Goal: Communication & Community: Answer question/provide support

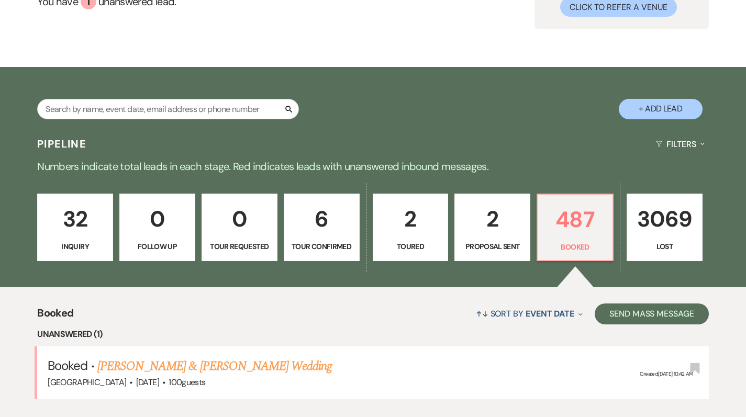
click at [186, 357] on link "[PERSON_NAME] & [PERSON_NAME] Wedding" at bounding box center [214, 366] width 235 height 19
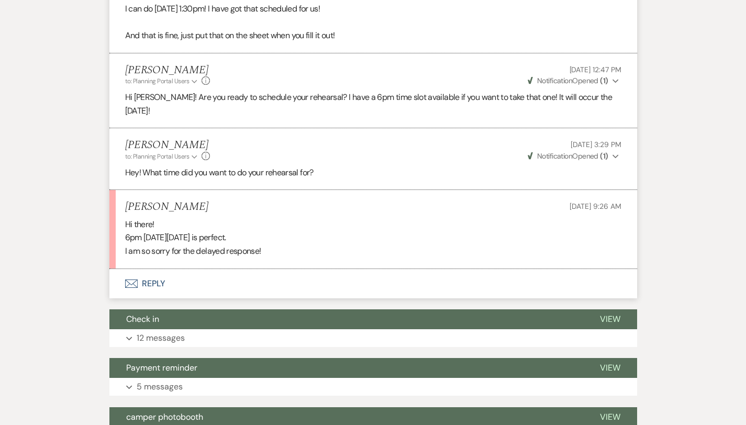
scroll to position [1261, 0]
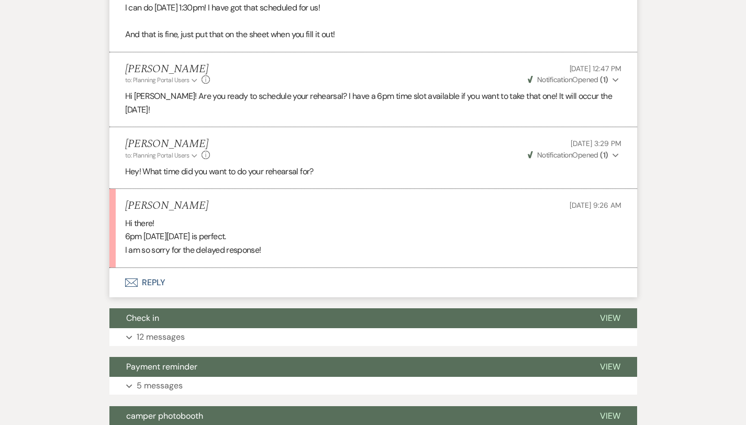
click at [137, 268] on button "Envelope Reply" at bounding box center [373, 282] width 528 height 29
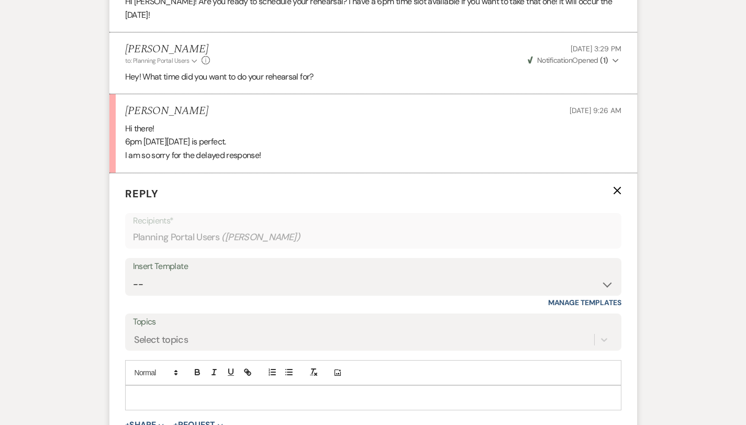
scroll to position [1398, 0]
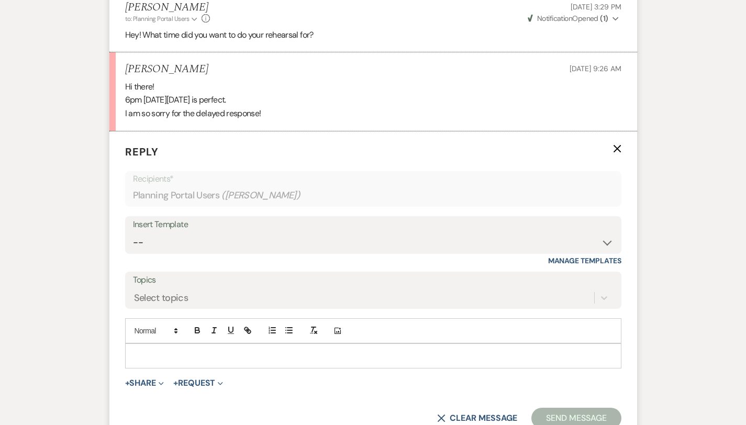
click at [145, 350] on p at bounding box center [374, 356] width 480 height 12
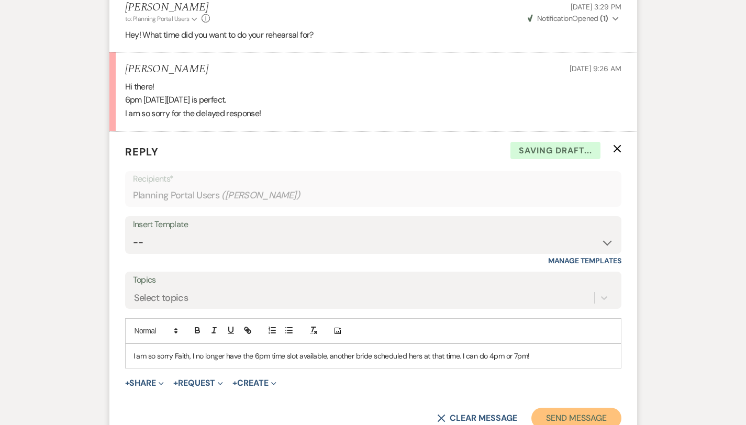
click at [598, 408] on button "Send Message" at bounding box center [577, 418] width 90 height 21
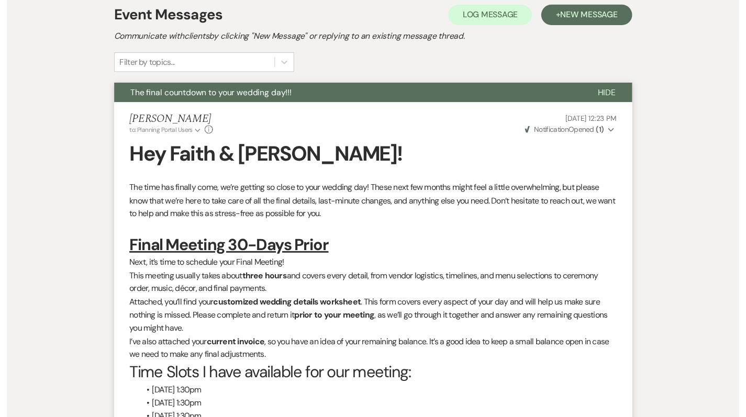
scroll to position [0, 0]
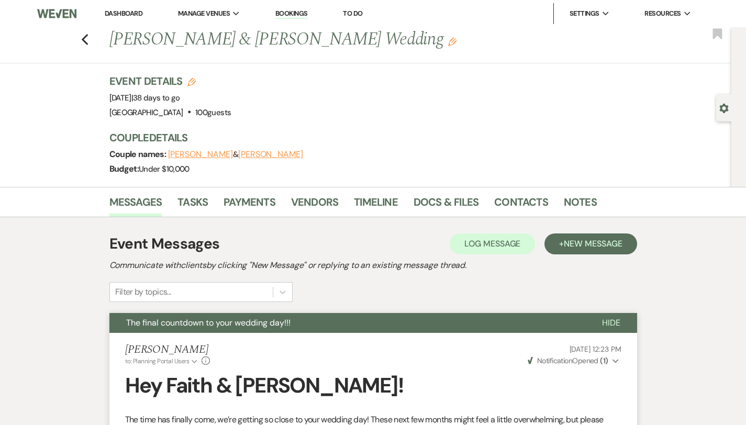
click at [125, 14] on link "Dashboard" at bounding box center [124, 13] width 38 height 9
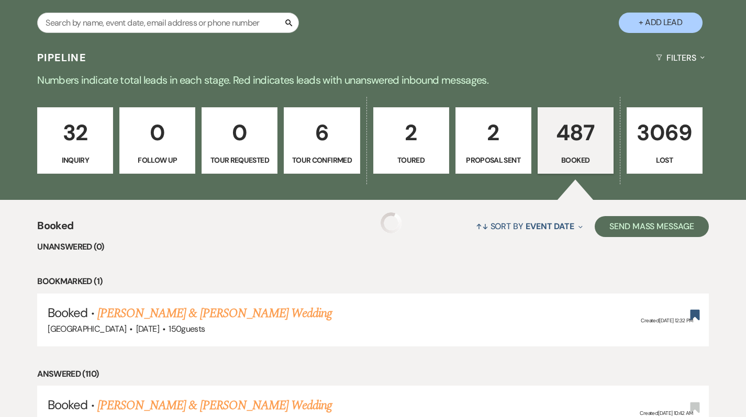
scroll to position [214, 0]
